Goal: Information Seeking & Learning: Learn about a topic

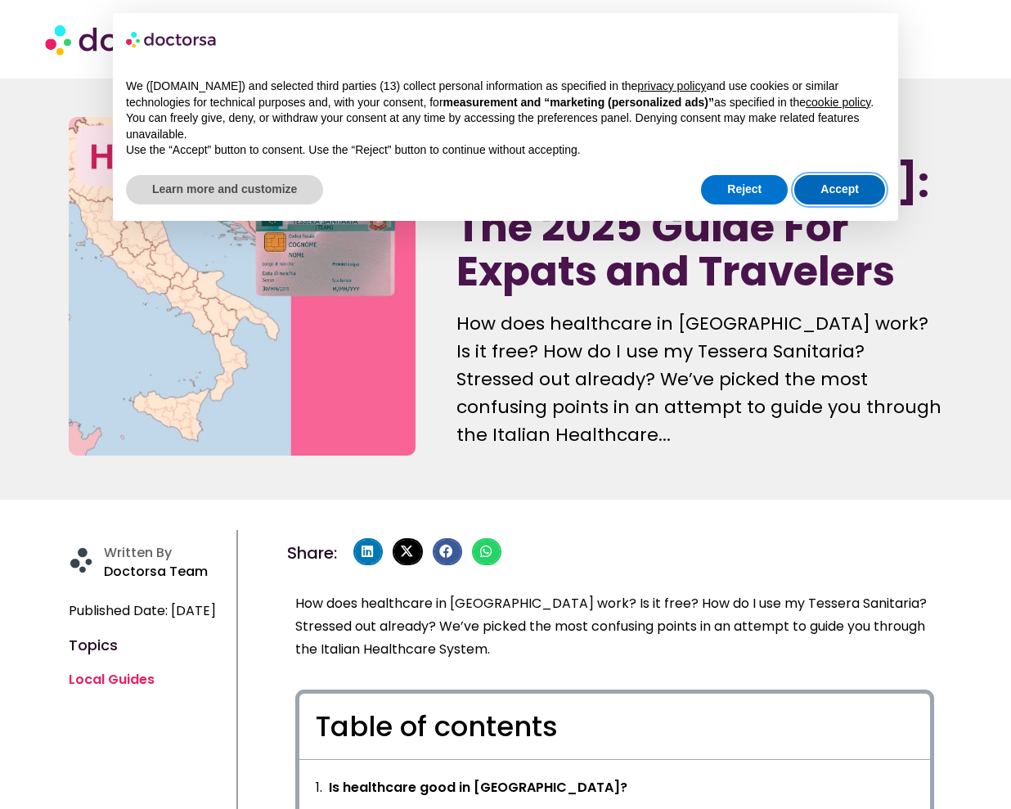
click at [830, 187] on button "Accept" at bounding box center [839, 189] width 91 height 29
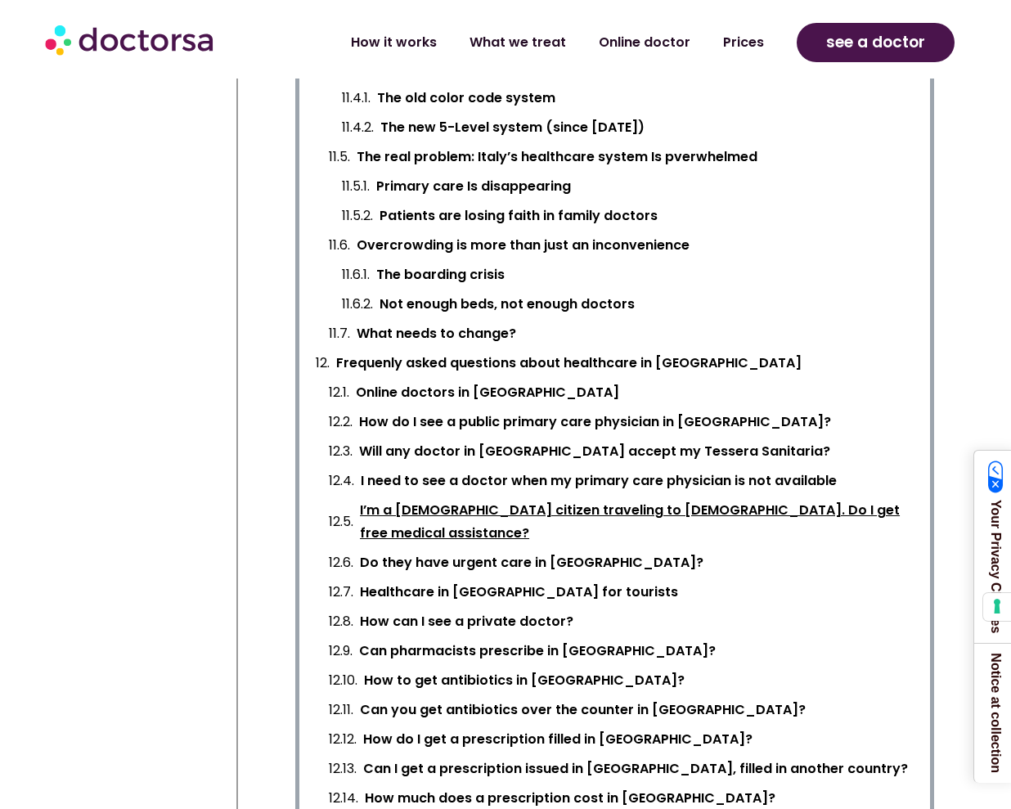
scroll to position [2209, 0]
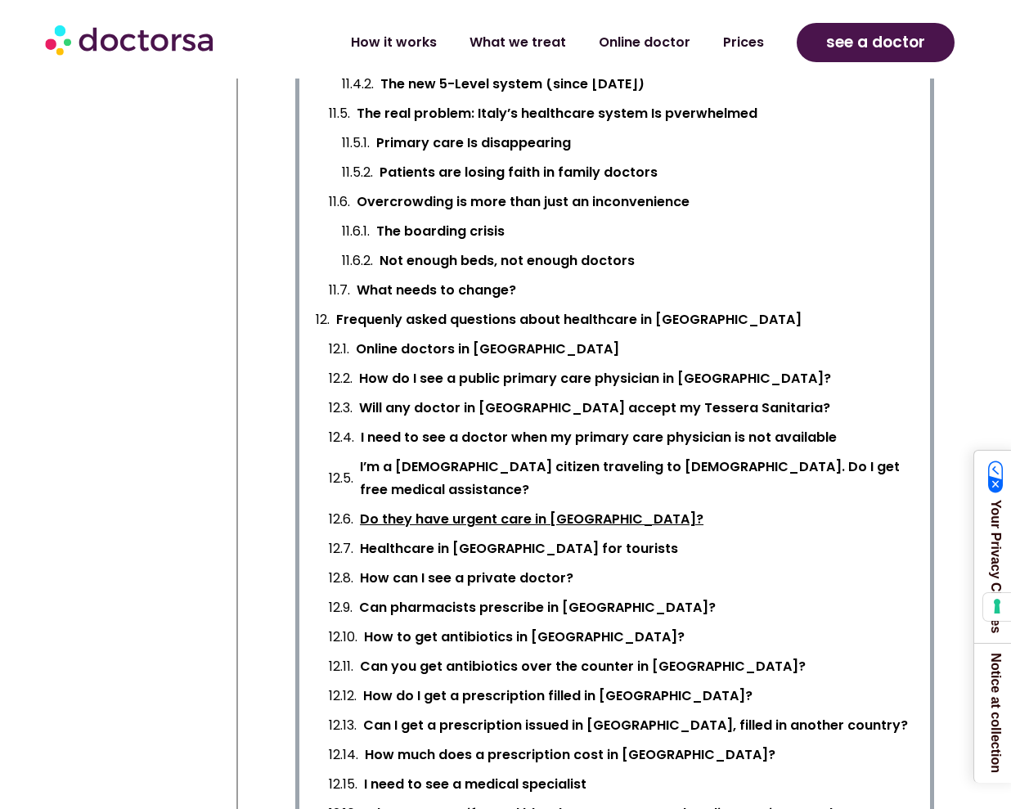
click at [499, 508] on link "Do they have urgent care in [GEOGRAPHIC_DATA]?" at bounding box center [532, 519] width 344 height 23
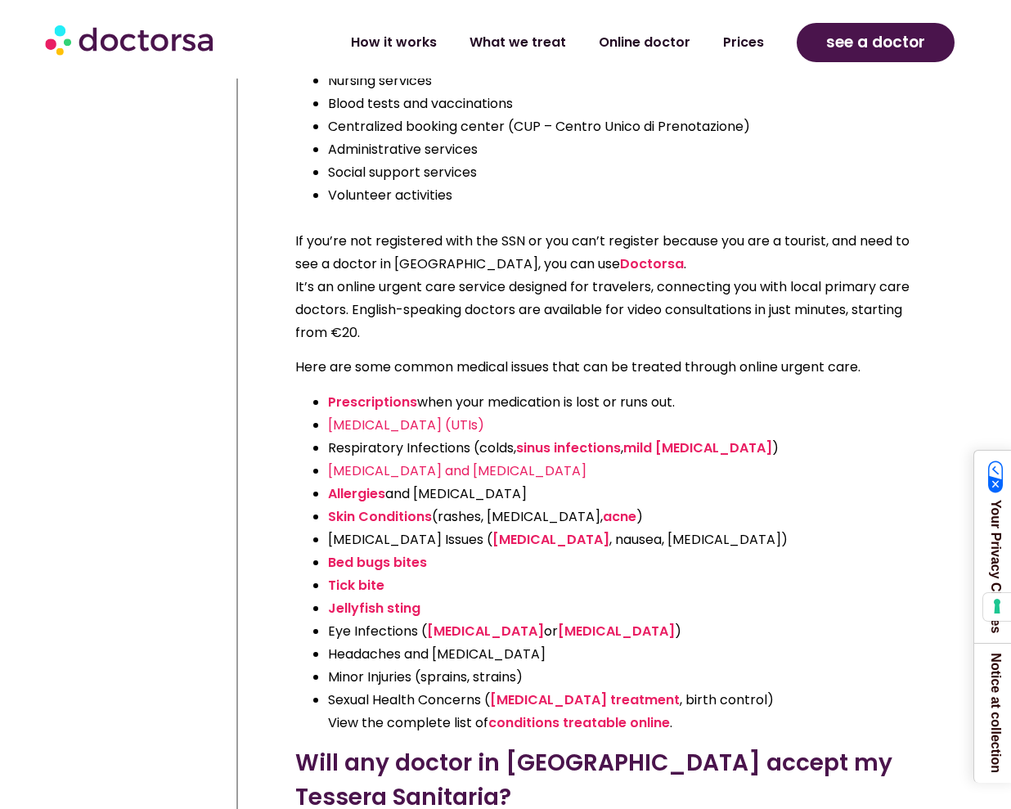
scroll to position [26885, 0]
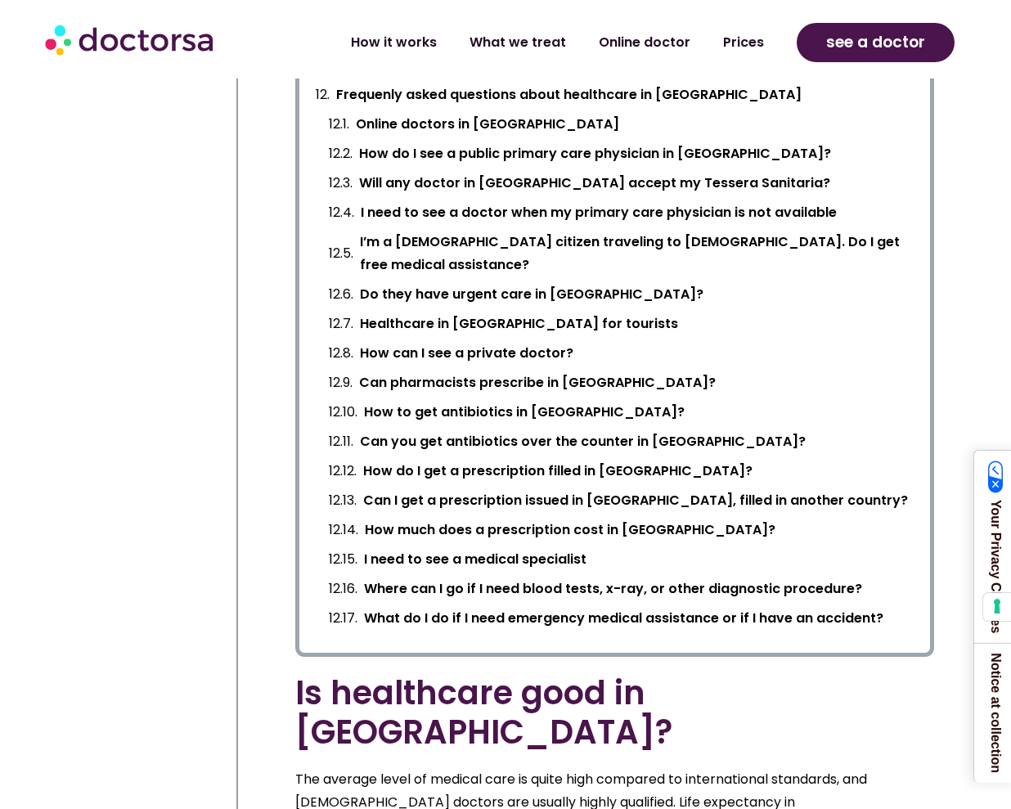
scroll to position [2209, 0]
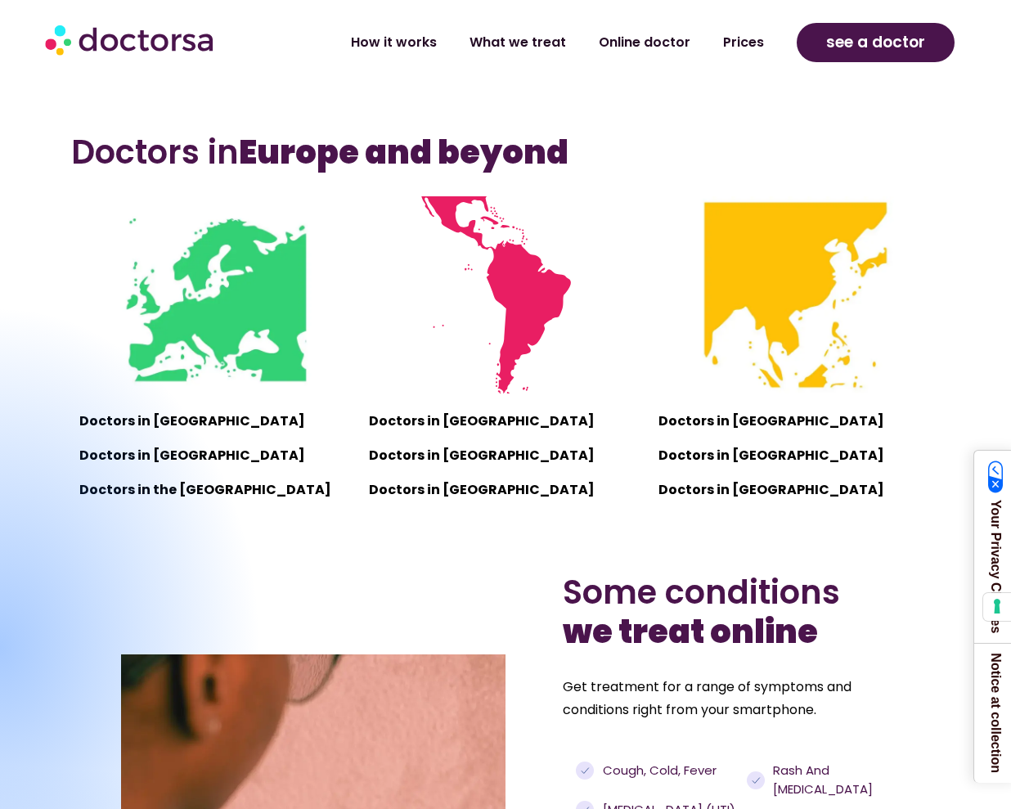
scroll to position [1145, 0]
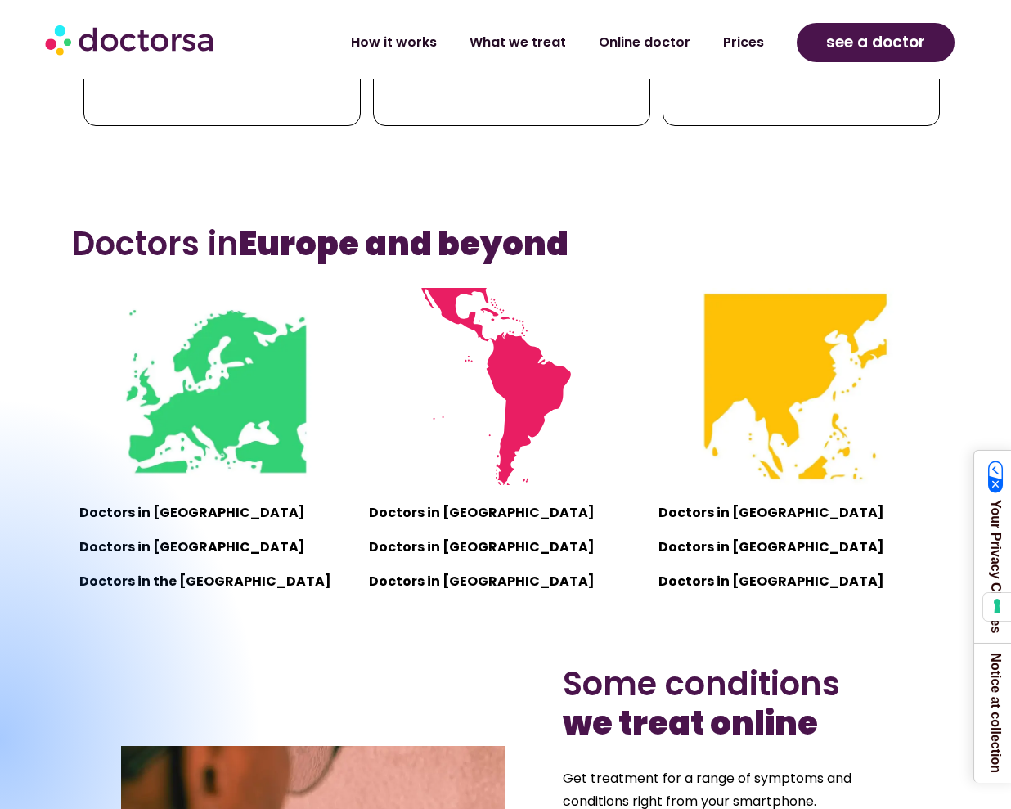
click at [169, 506] on div at bounding box center [0, 740] width 526 height 688
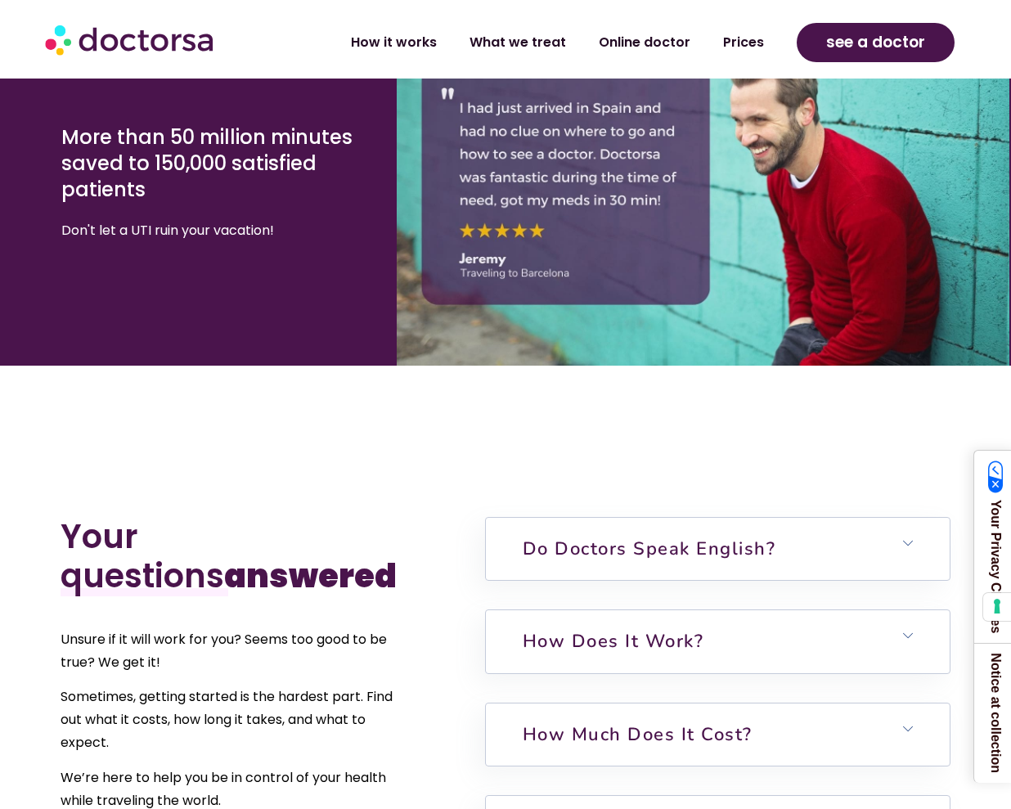
scroll to position [3927, 0]
